Goal: Task Accomplishment & Management: Complete application form

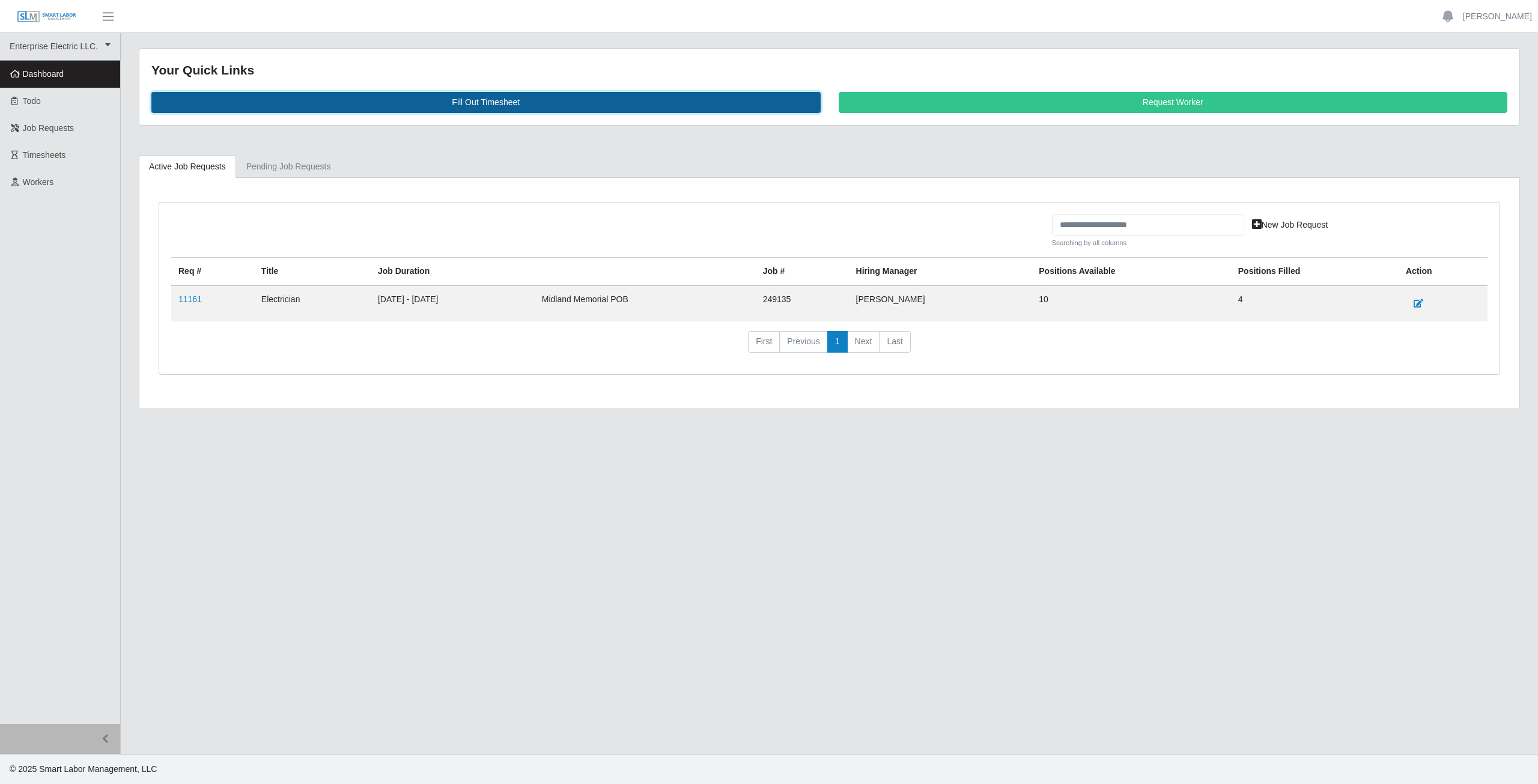
click at [493, 102] on link "Fill Out Timesheet" at bounding box center [486, 102] width 670 height 21
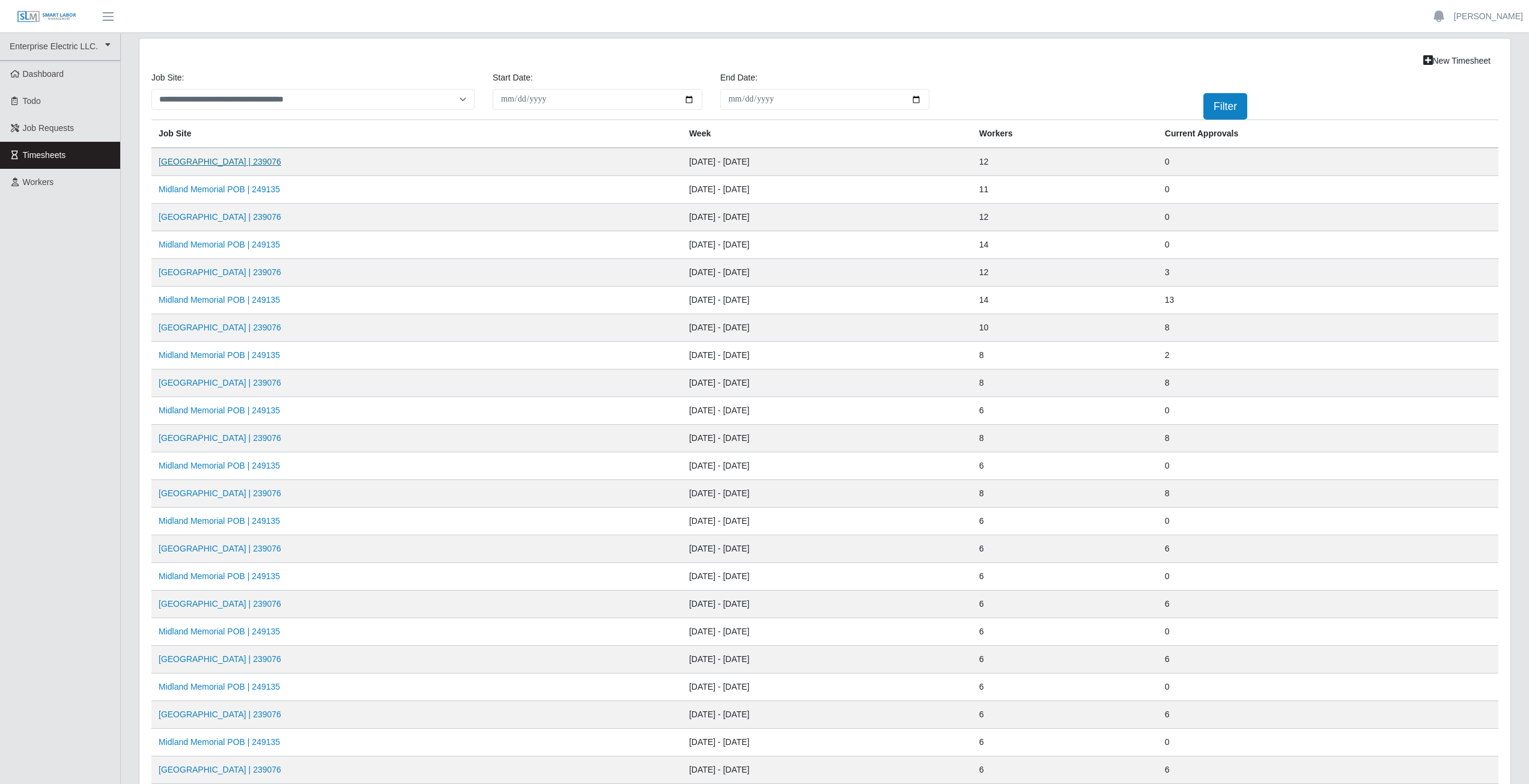
click at [227, 161] on link "Midland Memorial INFILL | 239076" at bounding box center [220, 162] width 123 height 9
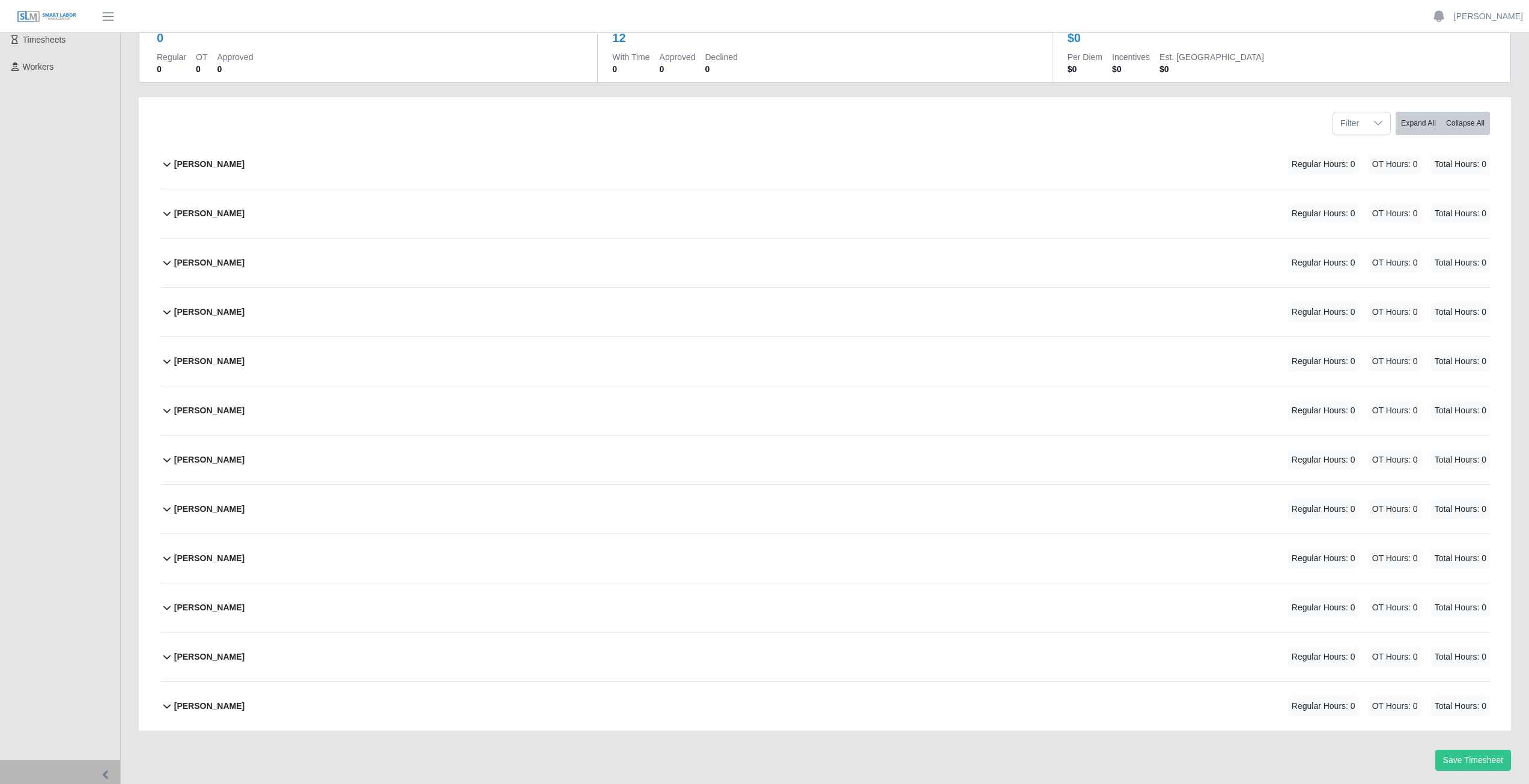
scroll to position [152, 0]
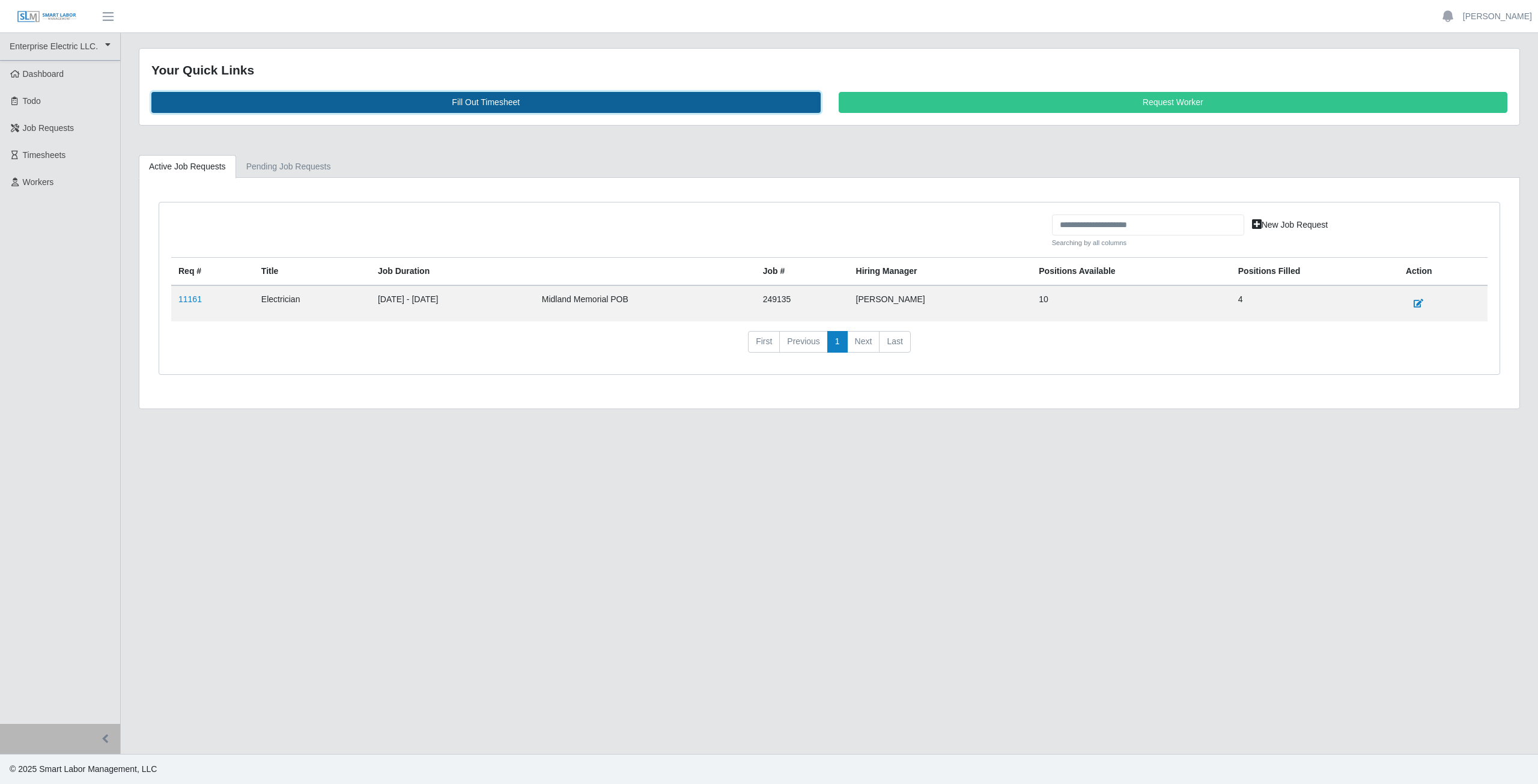
click at [487, 108] on link "Fill Out Timesheet" at bounding box center [486, 102] width 670 height 21
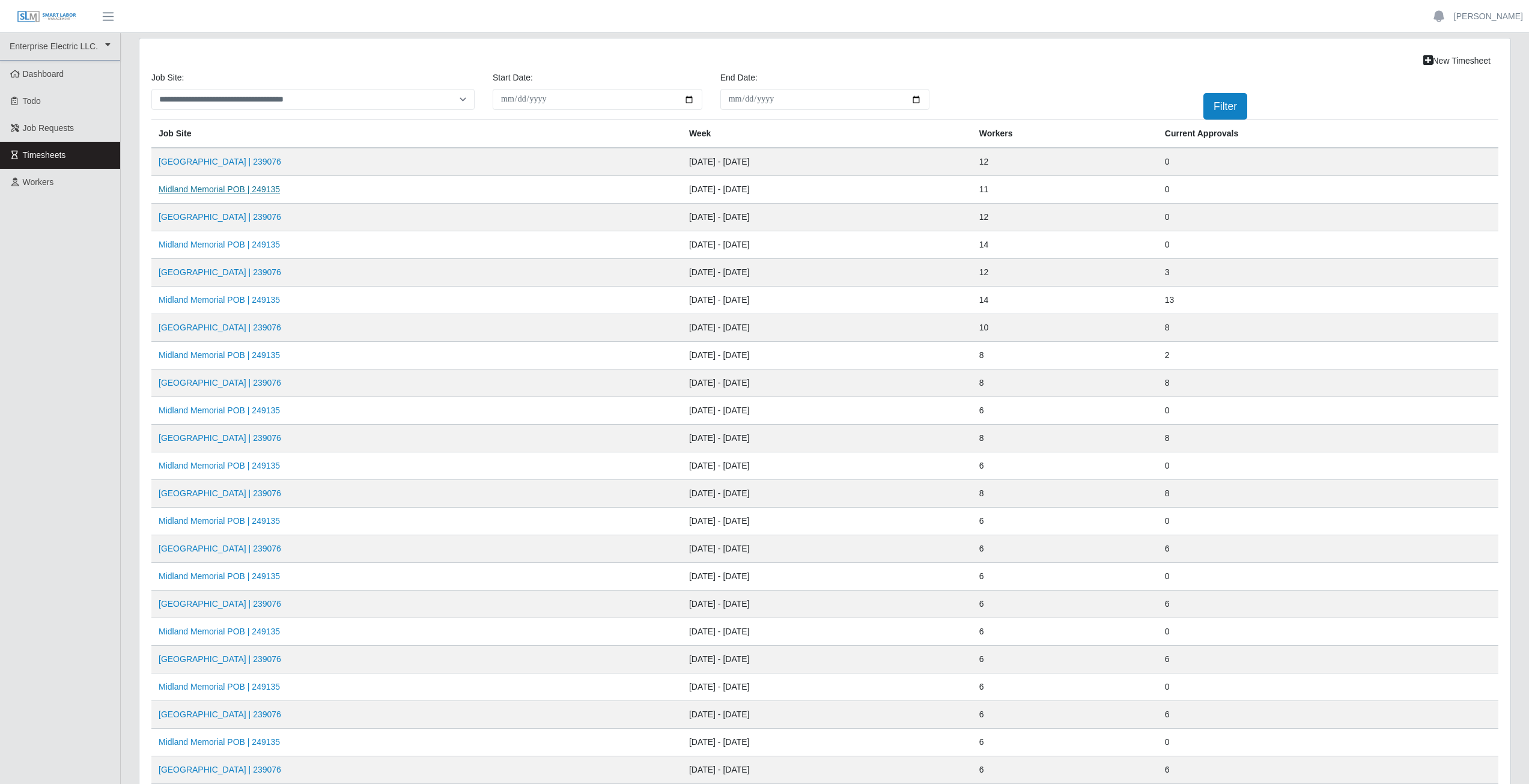
click at [237, 189] on link "Midland Memorial POB | 249135" at bounding box center [219, 189] width 121 height 9
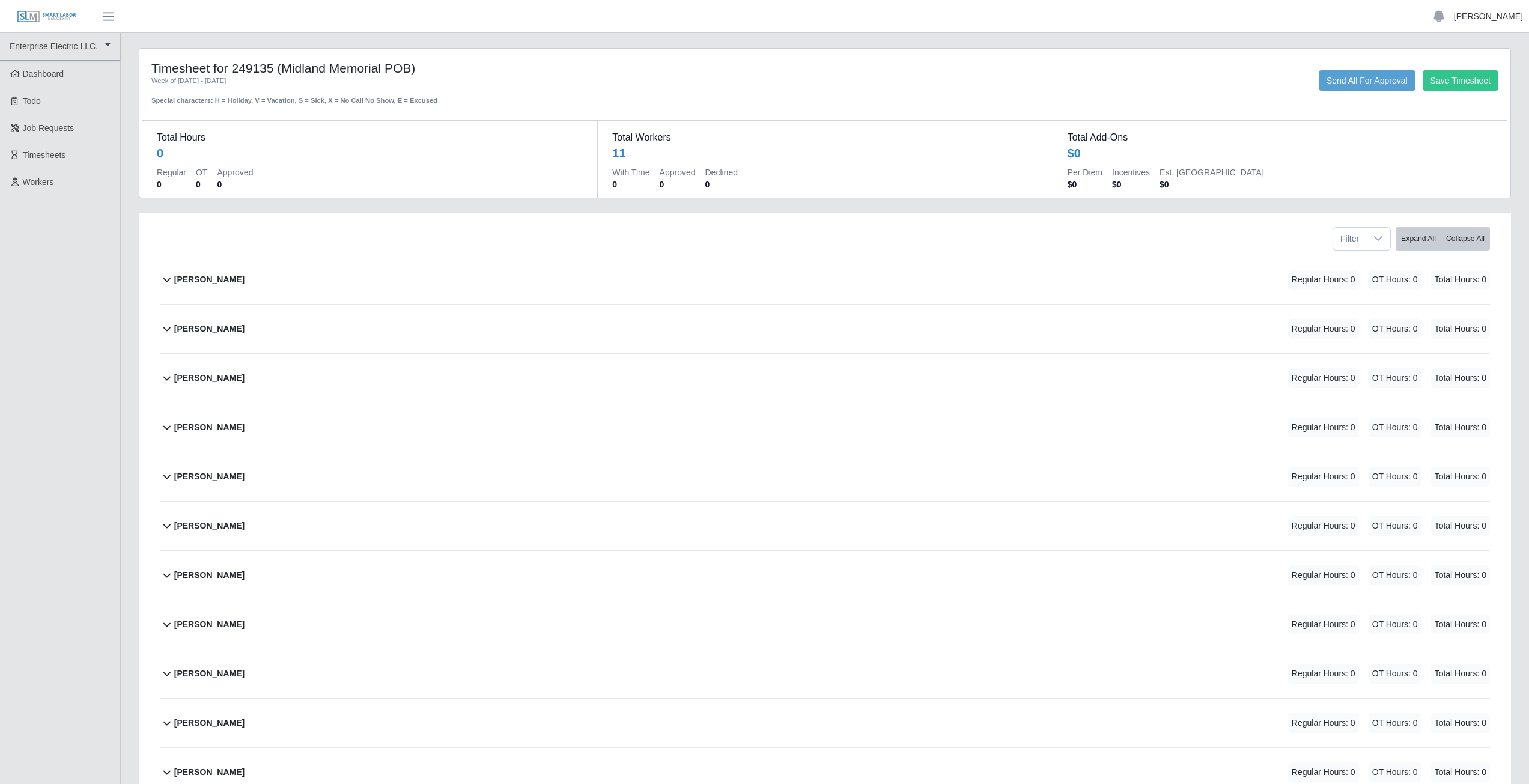
click at [1496, 16] on link "[PERSON_NAME]" at bounding box center [1488, 16] width 69 height 13
click at [1465, 86] on link "Logout" at bounding box center [1475, 83] width 108 height 25
